Goal: Task Accomplishment & Management: Manage account settings

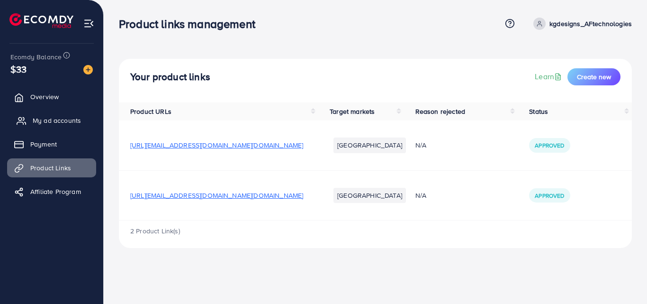
click at [58, 117] on span "My ad accounts" at bounding box center [57, 120] width 48 height 9
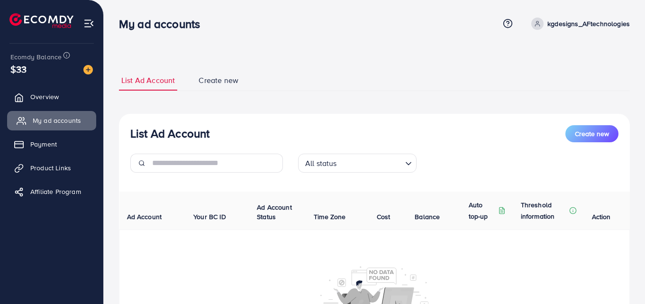
click at [58, 117] on span "My ad accounts" at bounding box center [57, 120] width 48 height 9
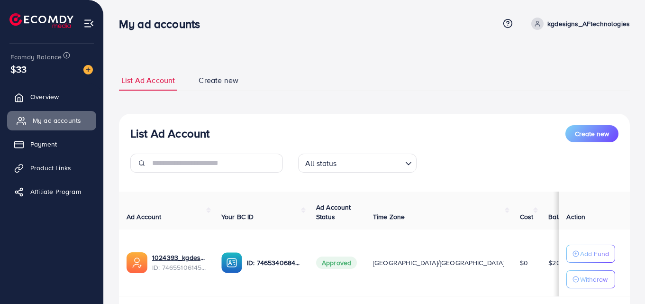
click at [58, 117] on span "My ad accounts" at bounding box center [57, 120] width 48 height 9
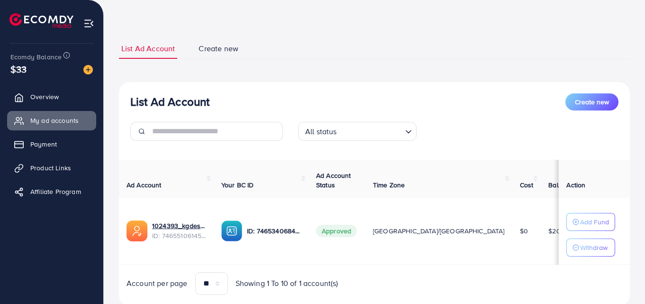
scroll to position [63, 0]
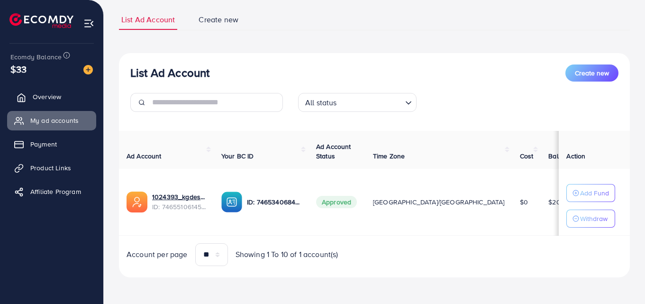
click at [27, 97] on link "Overview" at bounding box center [51, 96] width 89 height 19
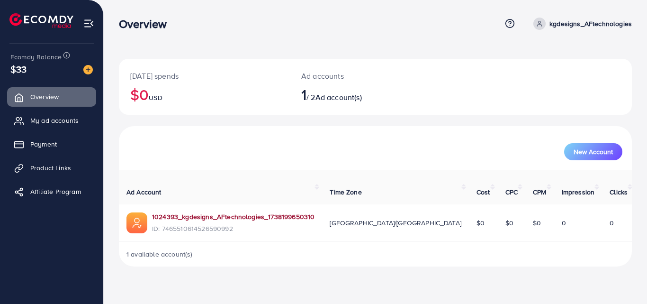
click at [167, 212] on link "1024393_kgdesigns_AFtechnologies_1738199650310" at bounding box center [233, 216] width 162 height 9
click at [460, 109] on div "[DATE] spends $0 USD Ad accounts 1 / 2 Ad account(s)" at bounding box center [375, 87] width 513 height 56
click at [62, 171] on span "Product Links" at bounding box center [53, 167] width 41 height 9
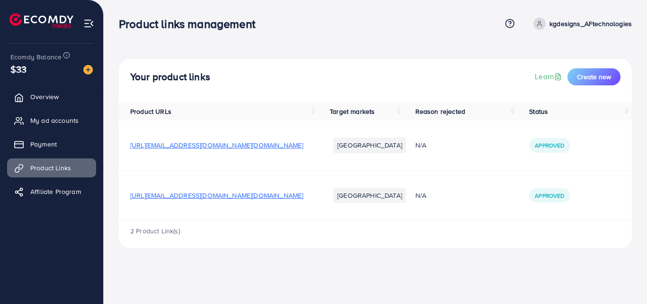
click at [181, 193] on span "[URL][EMAIL_ADDRESS][DOMAIN_NAME][DOMAIN_NAME]" at bounding box center [216, 194] width 173 height 9
click at [42, 97] on span "Overview" at bounding box center [47, 96] width 28 height 9
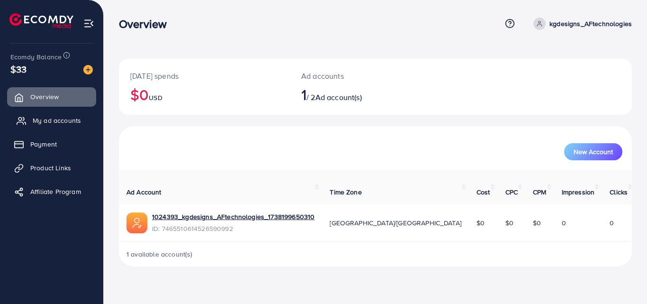
click at [68, 114] on link "My ad accounts" at bounding box center [51, 120] width 89 height 19
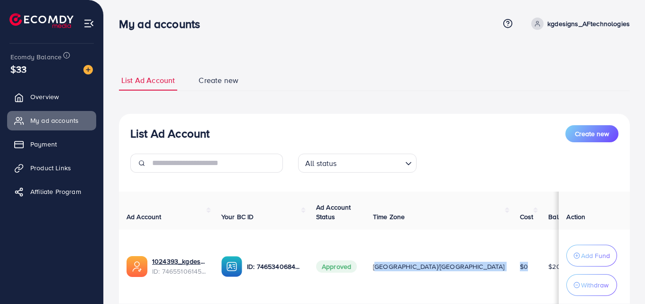
drag, startPoint x: 442, startPoint y: 278, endPoint x: 367, endPoint y: 264, distance: 76.1
click at [367, 264] on tr "1024393_kgdesigns_AFtechnologies_1738199650310 ID: 7465510614526590992 ID: 7465…" at bounding box center [447, 266] width 656 height 74
click at [385, 243] on td "[GEOGRAPHIC_DATA]/[GEOGRAPHIC_DATA]" at bounding box center [438, 266] width 147 height 74
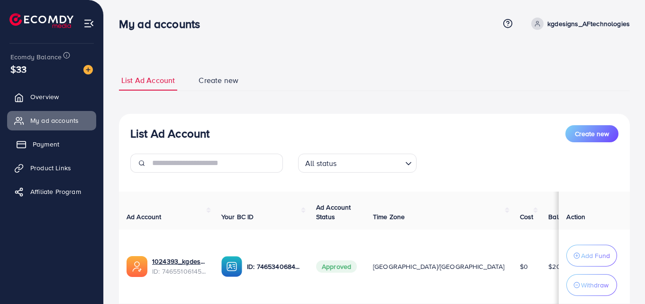
click at [51, 141] on span "Payment" at bounding box center [46, 143] width 27 height 9
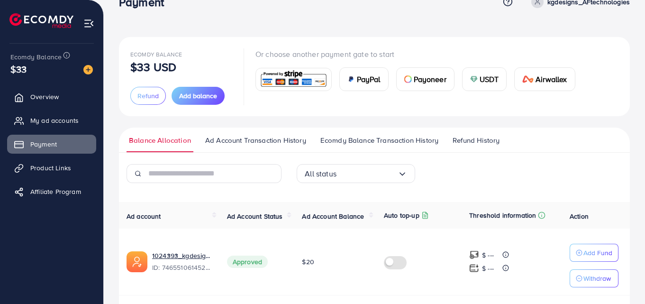
scroll to position [53, 0]
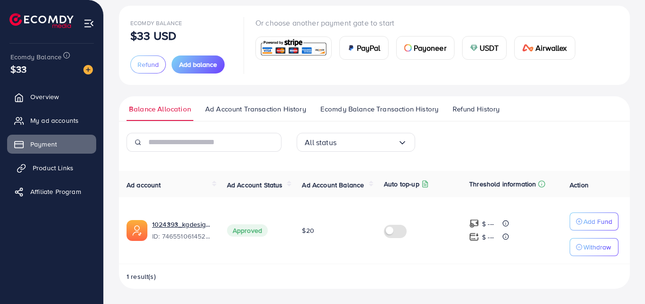
click at [50, 169] on span "Product Links" at bounding box center [53, 167] width 41 height 9
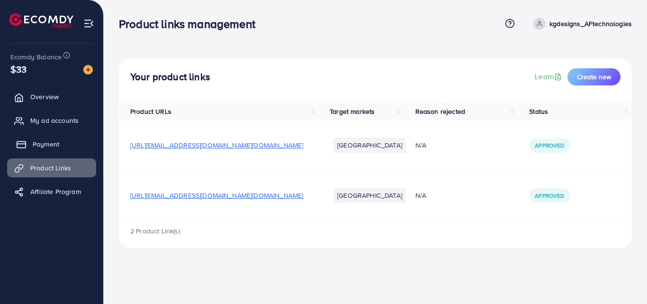
click at [73, 141] on link "Payment" at bounding box center [51, 144] width 89 height 19
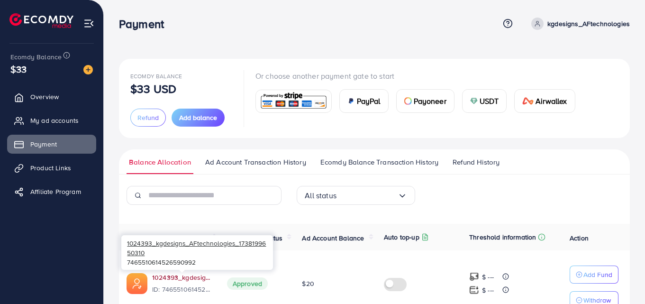
click at [198, 273] on link "1024393_kgdesigns_AFtechnologies_1738199650310" at bounding box center [182, 276] width 60 height 9
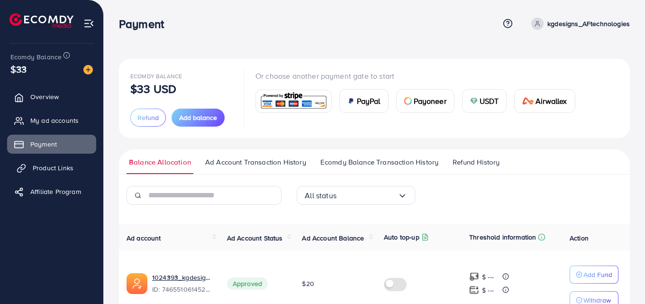
click at [39, 170] on span "Product Links" at bounding box center [53, 167] width 41 height 9
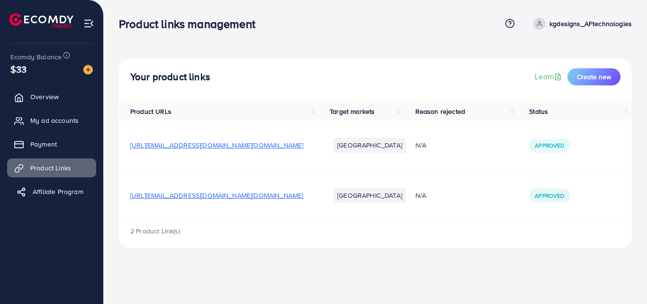
click at [60, 196] on span "Affiliate Program" at bounding box center [58, 191] width 51 height 9
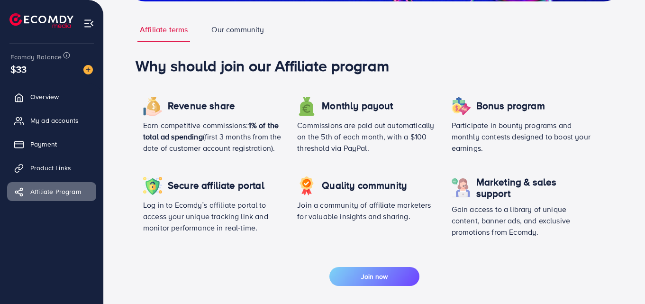
scroll to position [20, 0]
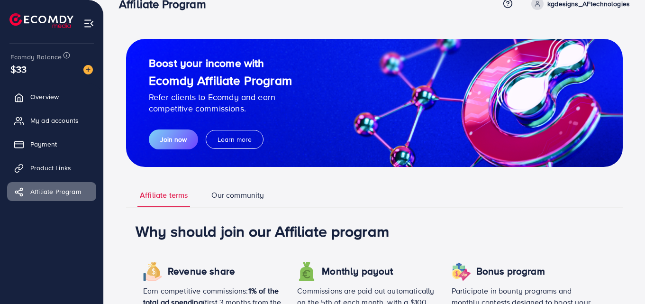
click at [93, 19] on img at bounding box center [88, 23] width 11 height 11
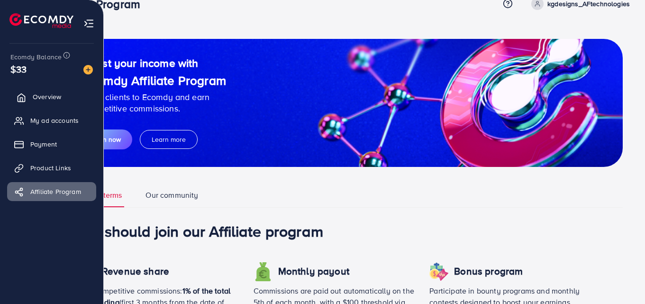
click at [40, 88] on link "Overview" at bounding box center [51, 96] width 89 height 19
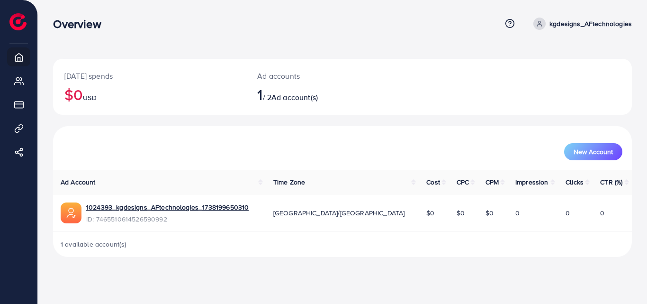
click at [370, 53] on div "[DATE] spends $0 USD Ad accounts 1 / 2 Ad account(s) New Account Ad Account Tim…" at bounding box center [342, 136] width 609 height 272
click at [83, 244] on span "1 available account(s)" at bounding box center [94, 243] width 66 height 9
click at [299, 97] on span "Ad account(s)" at bounding box center [294, 97] width 46 height 10
click at [269, 78] on p "Ad accounts" at bounding box center [318, 75] width 122 height 11
click at [108, 204] on link "1024393_kgdesigns_AFtechnologies_1738199650310" at bounding box center [167, 206] width 162 height 9
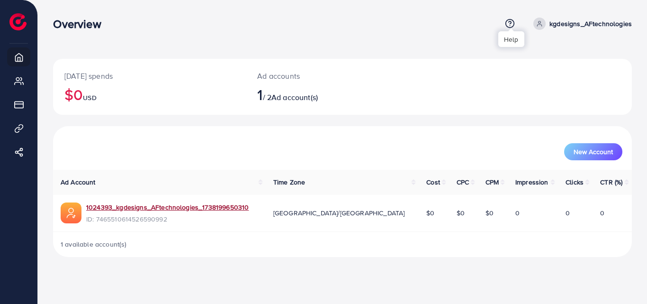
click at [514, 26] on icon at bounding box center [510, 23] width 10 height 10
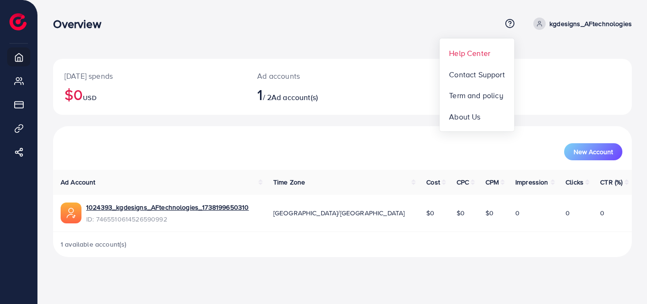
click at [478, 53] on span "Help Center" at bounding box center [469, 52] width 41 height 11
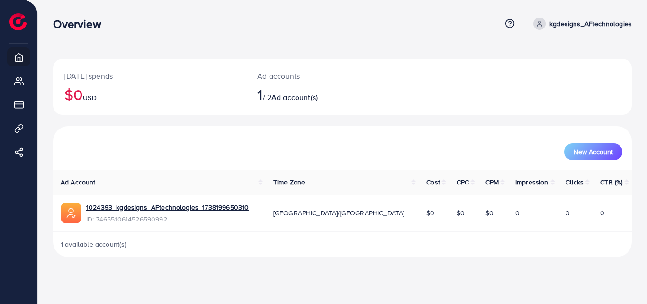
click at [90, 242] on span "1 available account(s)" at bounding box center [94, 243] width 66 height 9
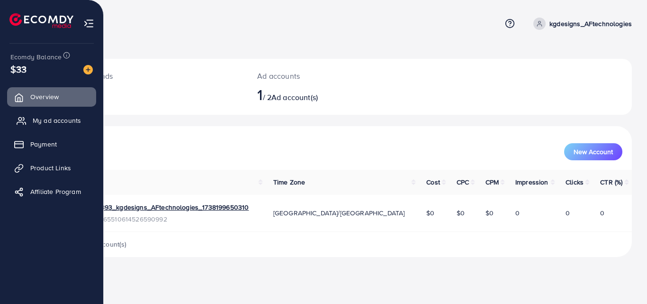
click at [39, 125] on span "My ad accounts" at bounding box center [57, 120] width 48 height 9
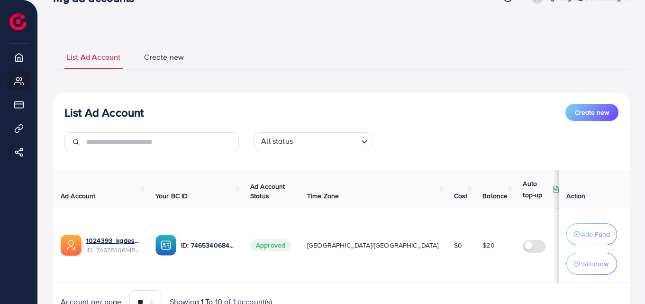
scroll to position [73, 0]
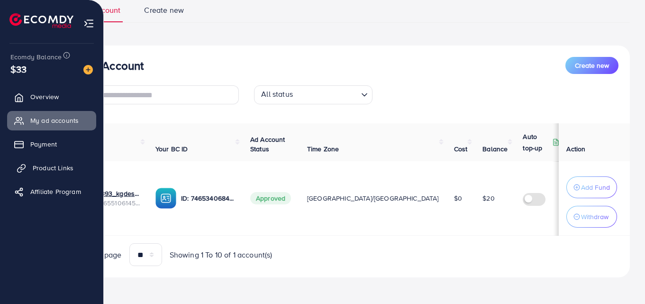
click at [48, 168] on span "Product Links" at bounding box center [53, 167] width 41 height 9
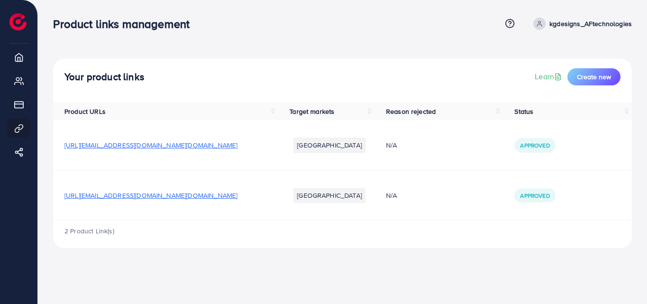
click at [546, 198] on span "Approved" at bounding box center [534, 195] width 29 height 8
click at [236, 195] on span "[URL][EMAIL_ADDRESS][DOMAIN_NAME][DOMAIN_NAME]" at bounding box center [150, 194] width 173 height 9
click at [550, 82] on link "Learn" at bounding box center [549, 76] width 29 height 11
click at [234, 221] on div "2 Product Link(s)" at bounding box center [342, 233] width 579 height 27
click at [225, 197] on span "[URL][EMAIL_ADDRESS][DOMAIN_NAME][DOMAIN_NAME]" at bounding box center [150, 194] width 173 height 9
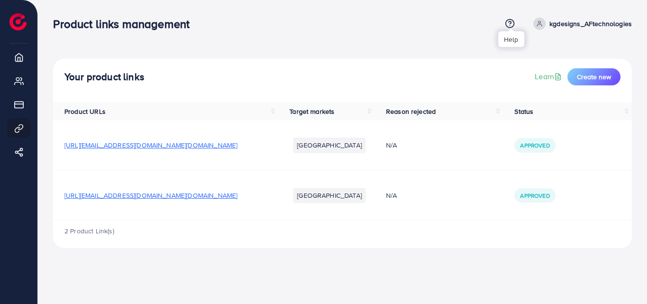
click at [511, 22] on icon at bounding box center [510, 23] width 2 height 2
click at [478, 60] on link "Help Center" at bounding box center [477, 52] width 75 height 21
